Goal: Information Seeking & Learning: Check status

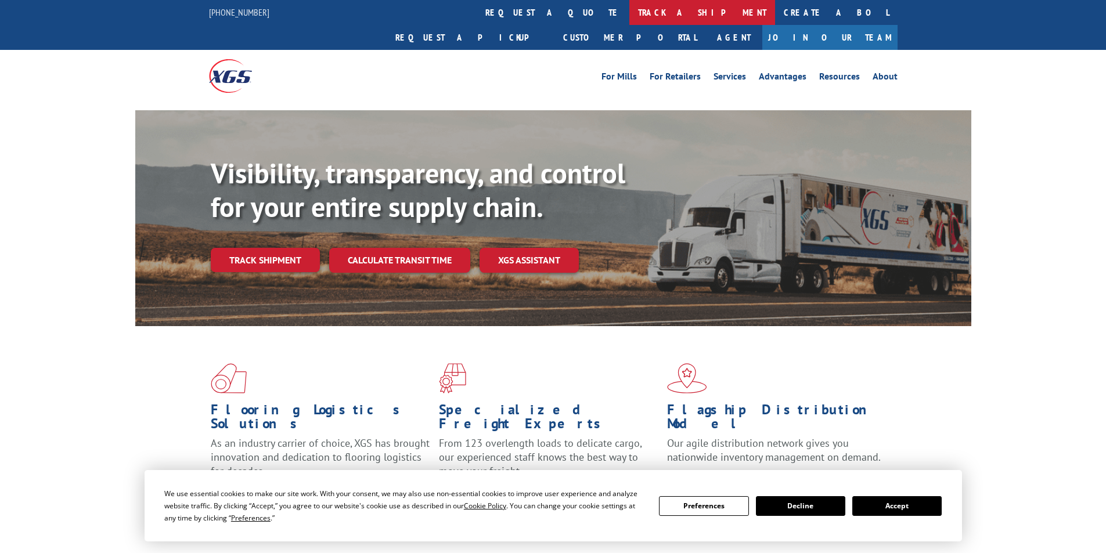
click at [629, 11] on link "track a shipment" at bounding box center [702, 12] width 146 height 25
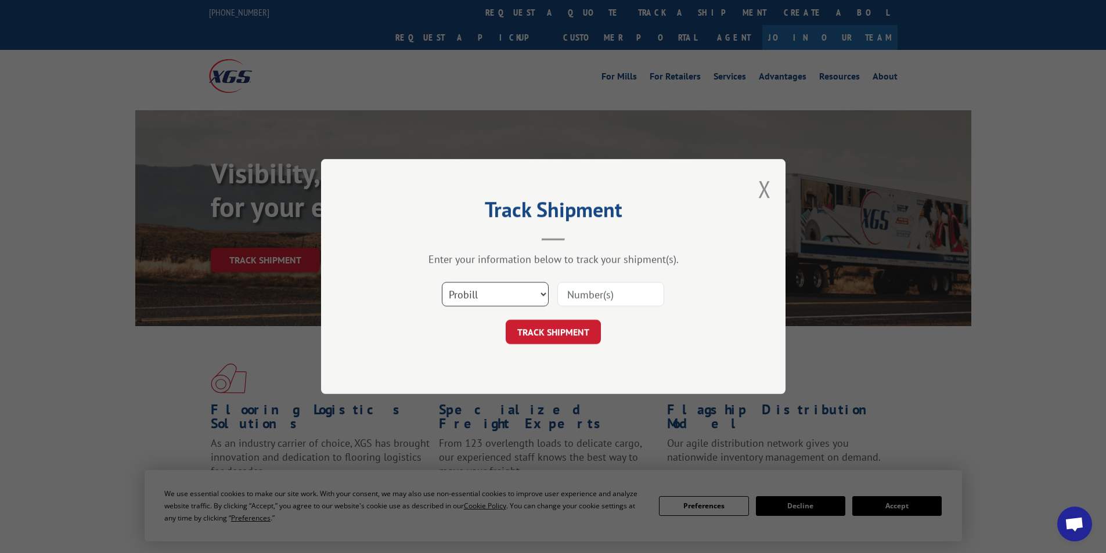
click at [536, 288] on select "Select category... Probill BOL PO" at bounding box center [495, 294] width 107 height 24
select select "bol"
click at [442, 282] on select "Select category... Probill BOL PO" at bounding box center [495, 294] width 107 height 24
click at [566, 295] on input at bounding box center [610, 294] width 107 height 24
type input "6083401"
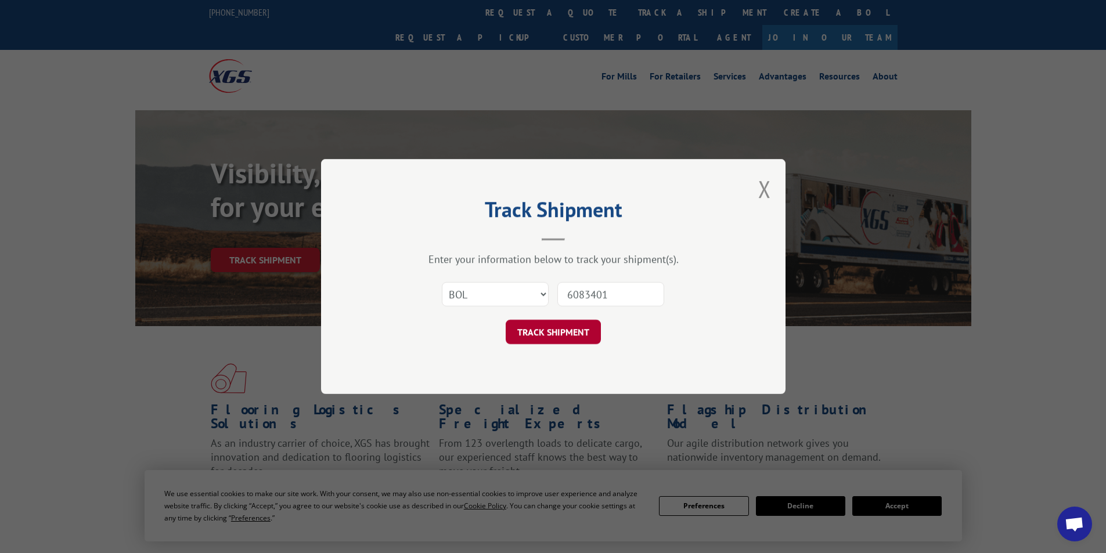
click at [568, 323] on button "TRACK SHIPMENT" at bounding box center [552, 332] width 95 height 24
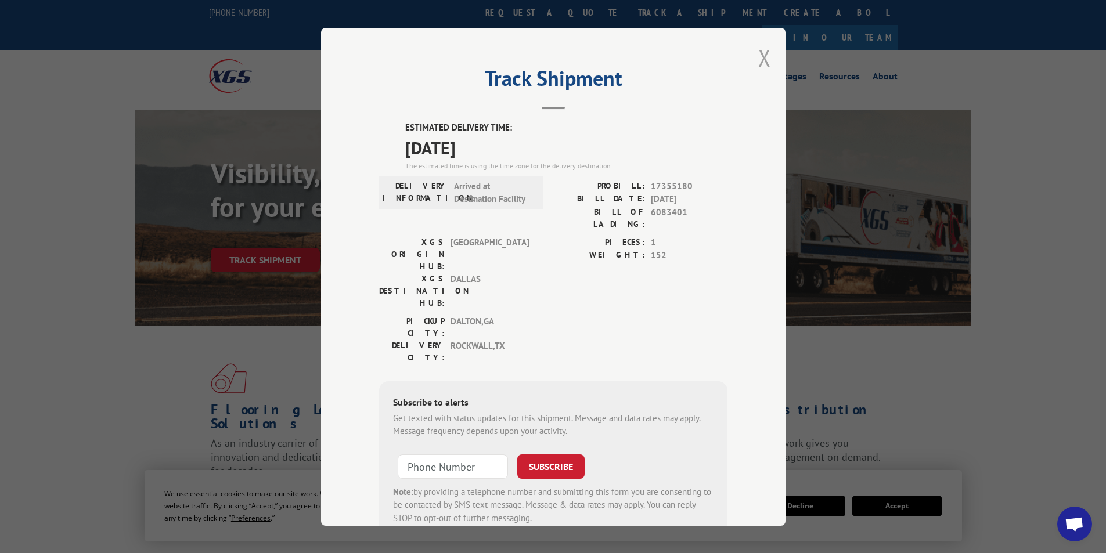
click at [764, 57] on button "Close modal" at bounding box center [764, 57] width 13 height 31
